Goal: Task Accomplishment & Management: Manage account settings

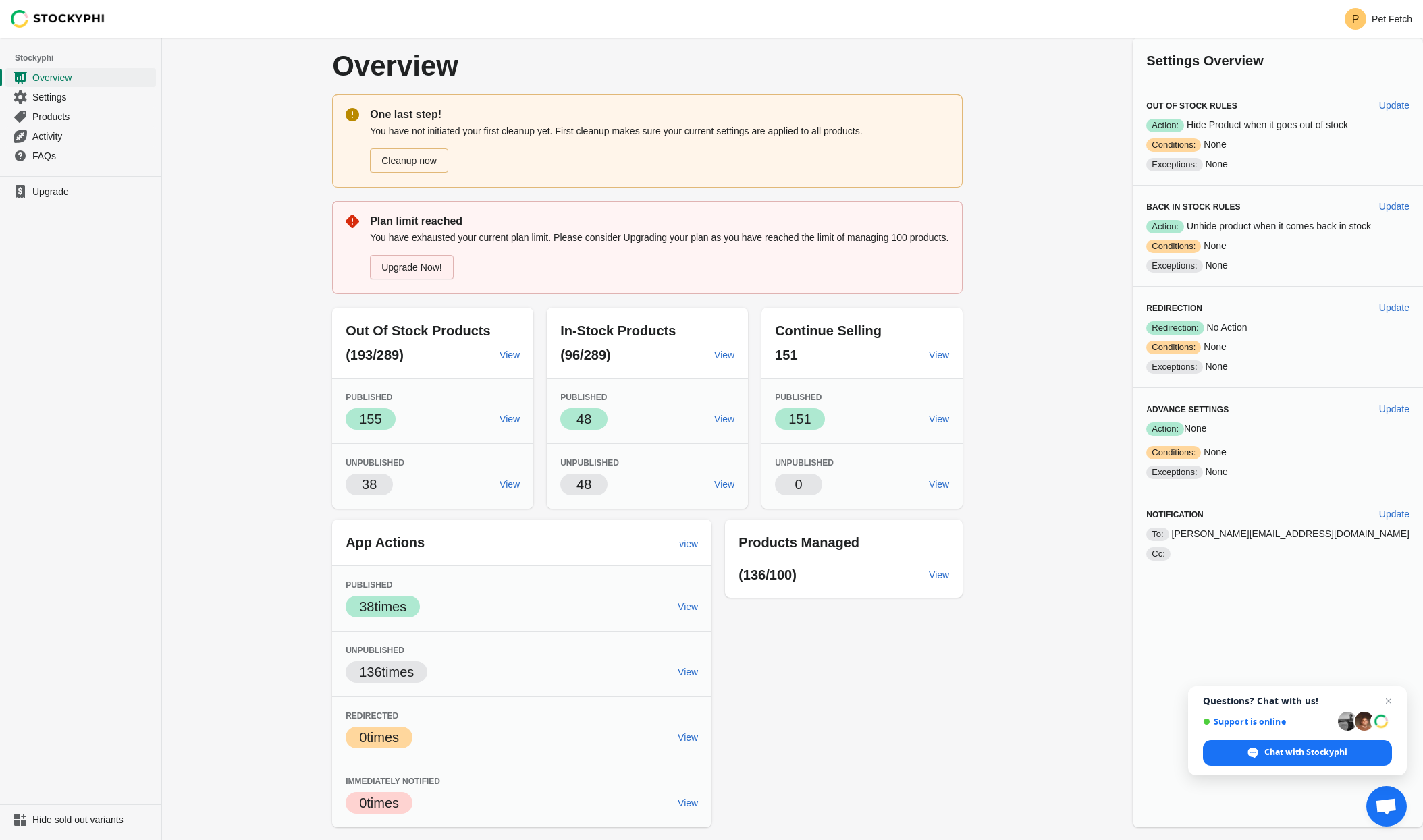
click at [438, 279] on link "Upgrade Now!" at bounding box center [412, 267] width 84 height 24
click at [77, 94] on span "Settings" at bounding box center [92, 97] width 121 height 13
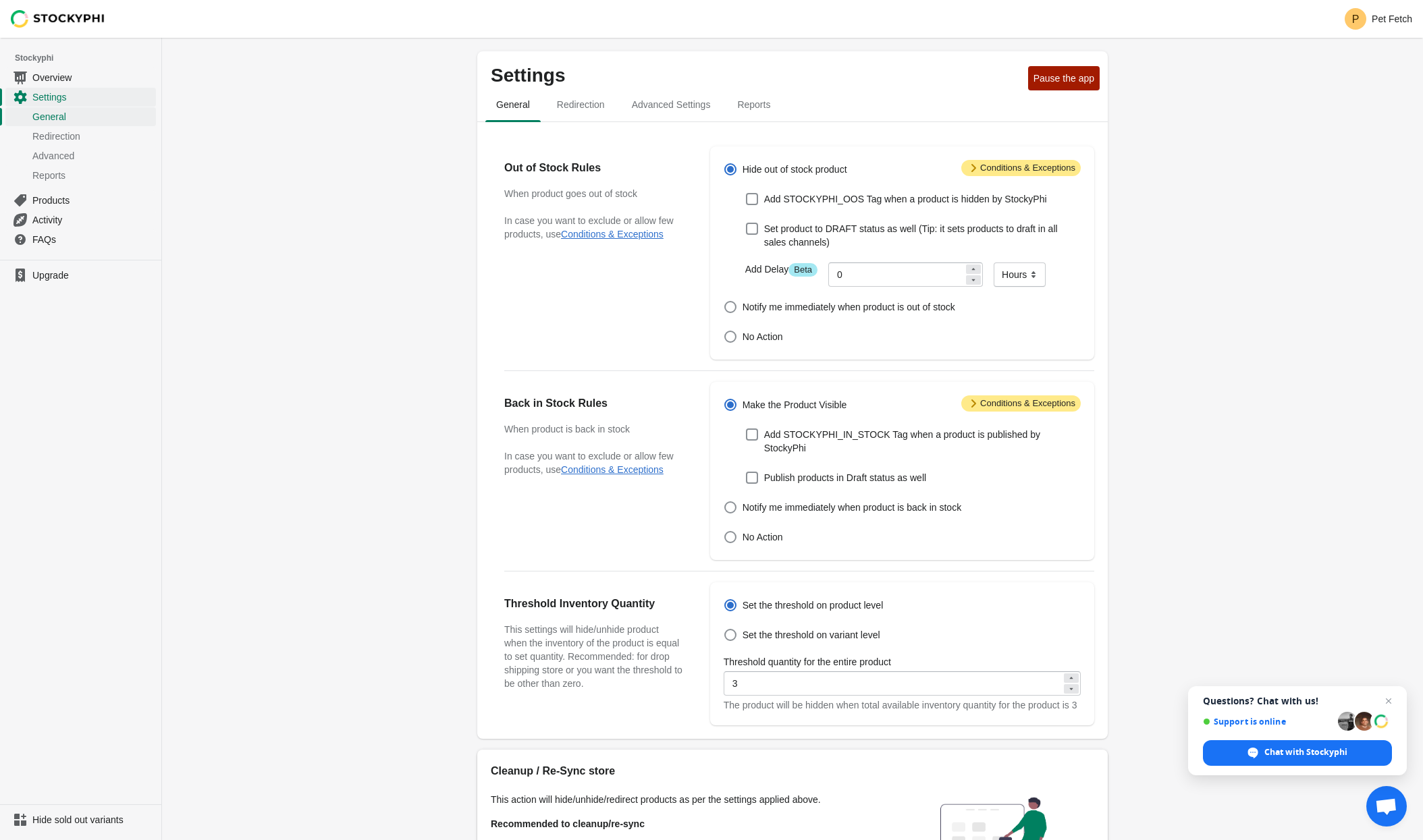
click at [971, 405] on icon at bounding box center [973, 403] width 13 height 13
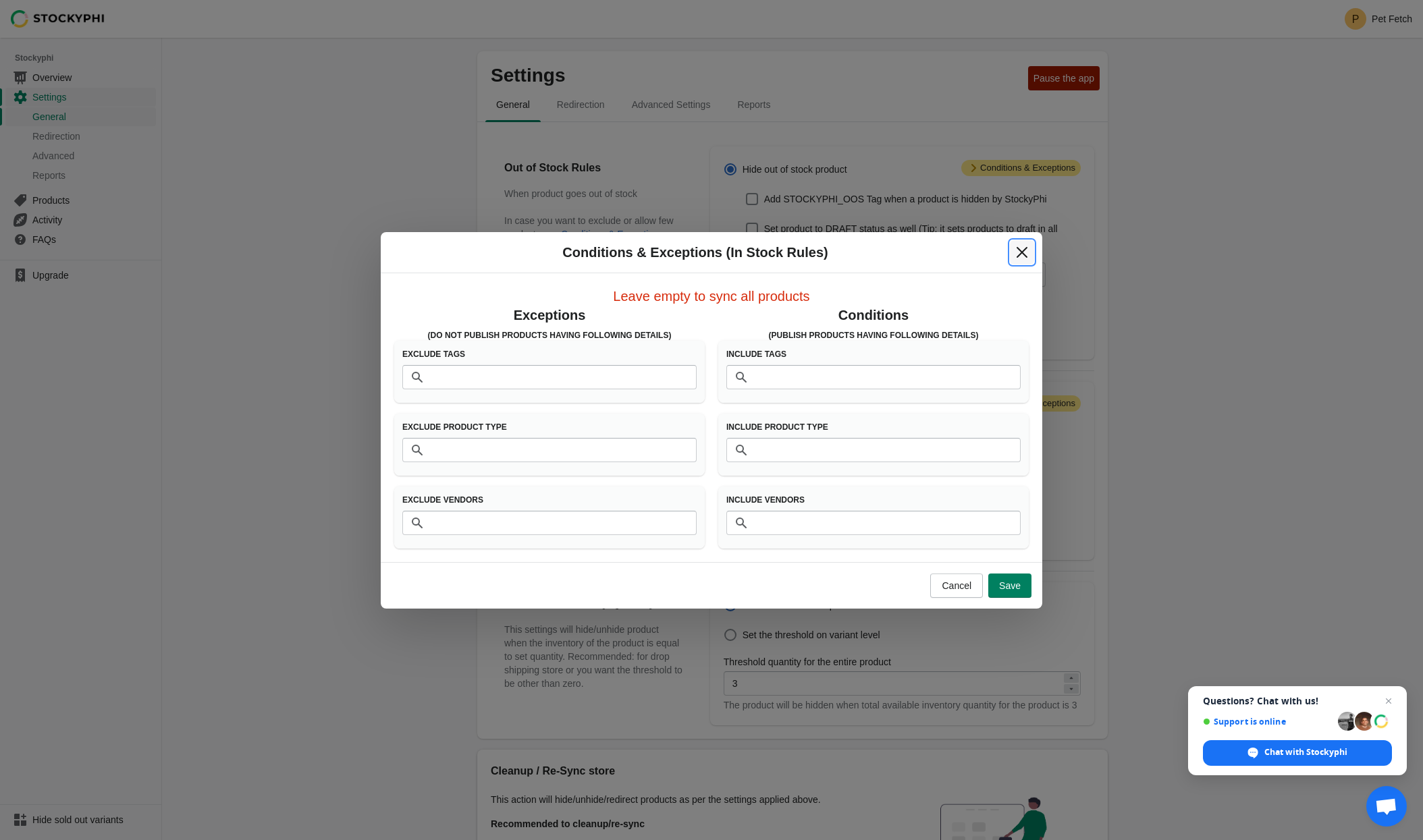
click at [1021, 247] on icon "Close" at bounding box center [1022, 252] width 13 height 13
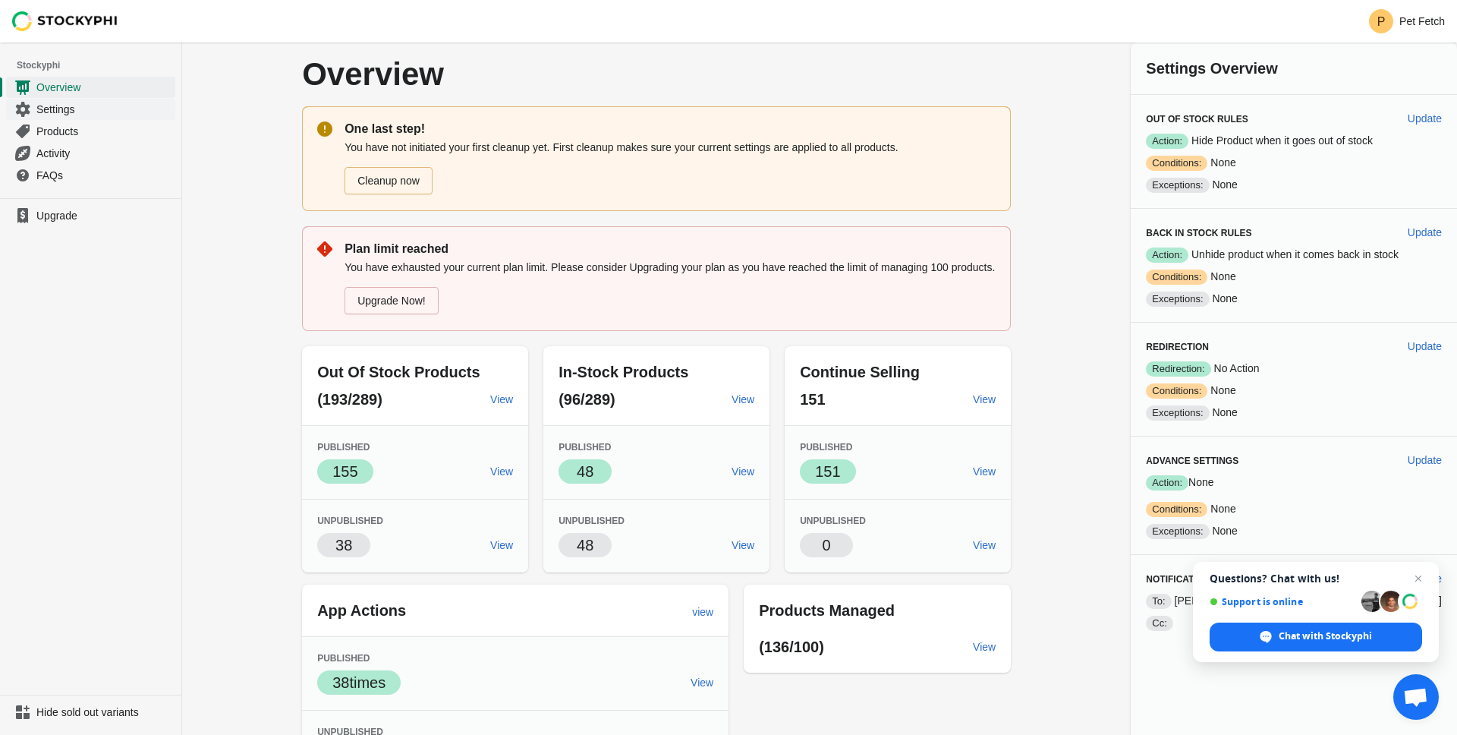
click at [73, 112] on span "Settings" at bounding box center [104, 109] width 136 height 15
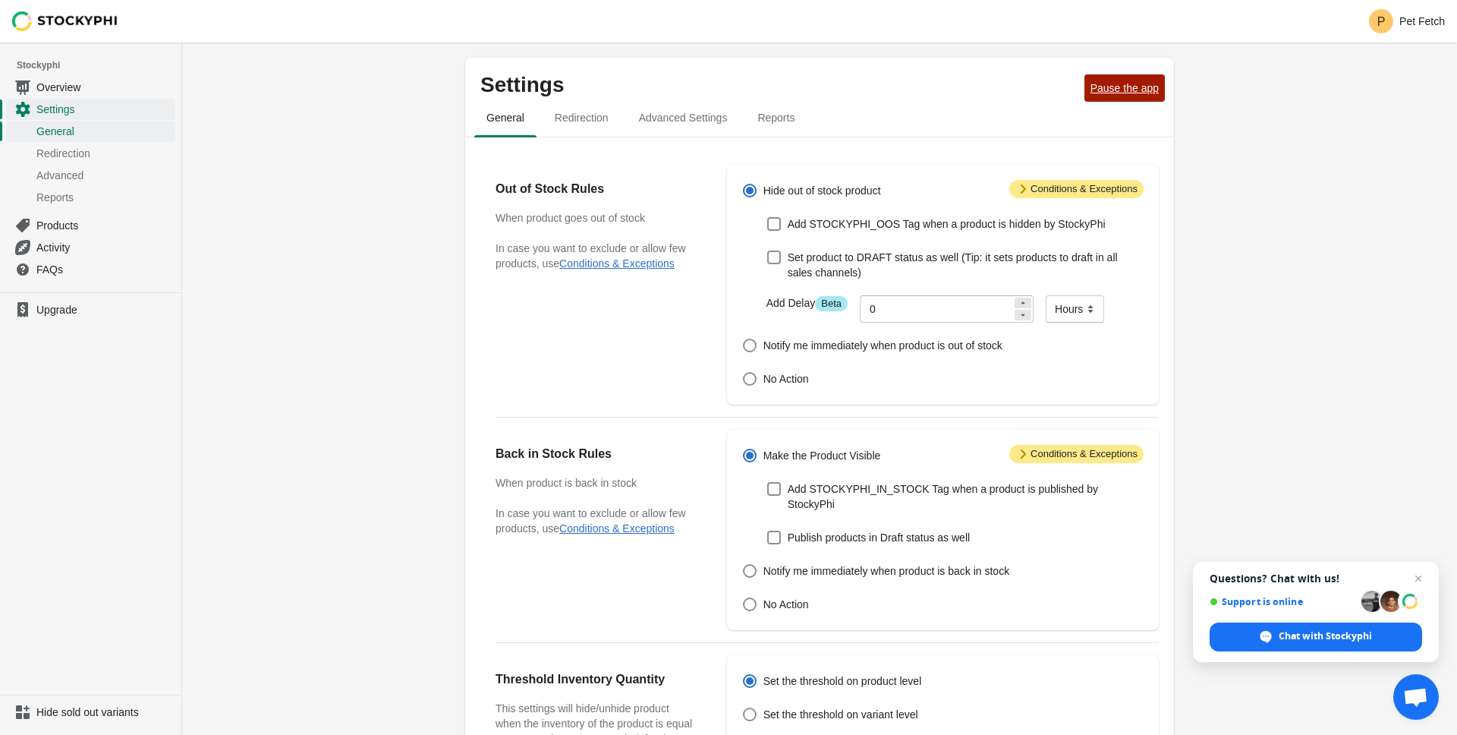
click at [1122, 91] on span "Pause the app" at bounding box center [1125, 88] width 68 height 12
